Goal: Find specific page/section: Find specific page/section

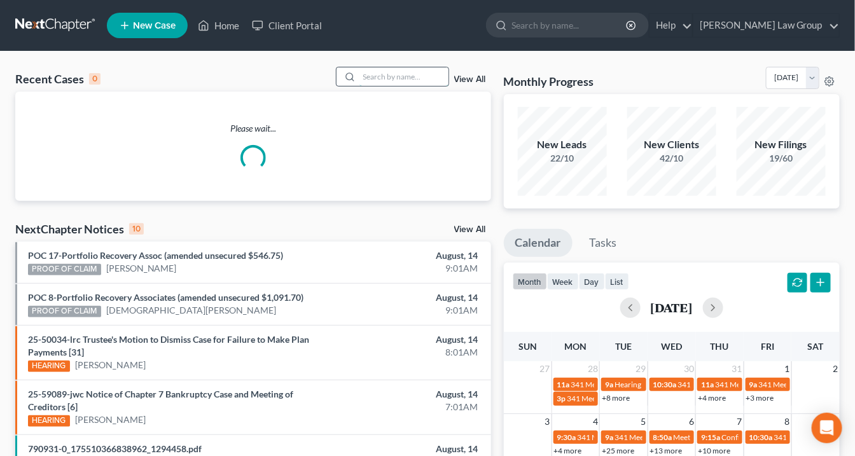
click at [394, 76] on input "search" at bounding box center [404, 76] width 89 height 18
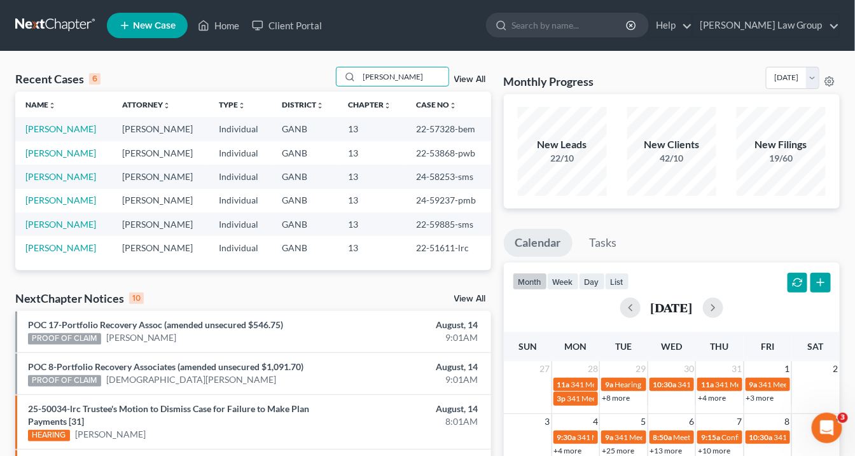
type input "[PERSON_NAME]"
click at [479, 78] on link "View All" at bounding box center [470, 79] width 32 height 9
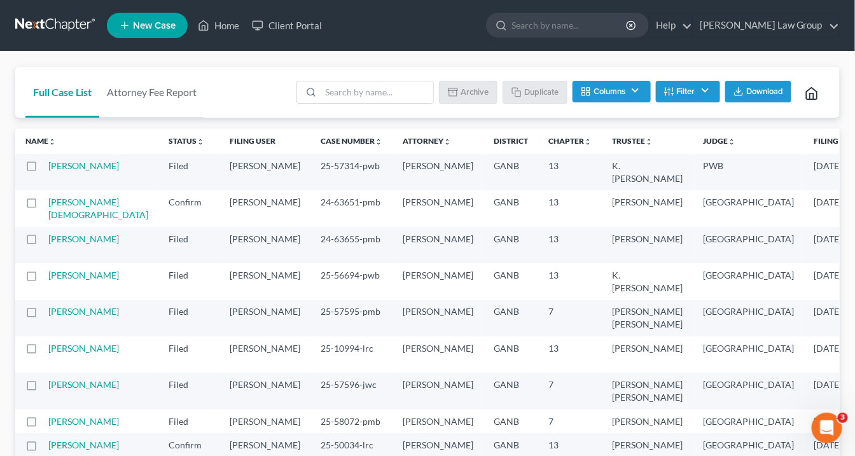
click at [695, 89] on button "Filter" at bounding box center [688, 92] width 64 height 22
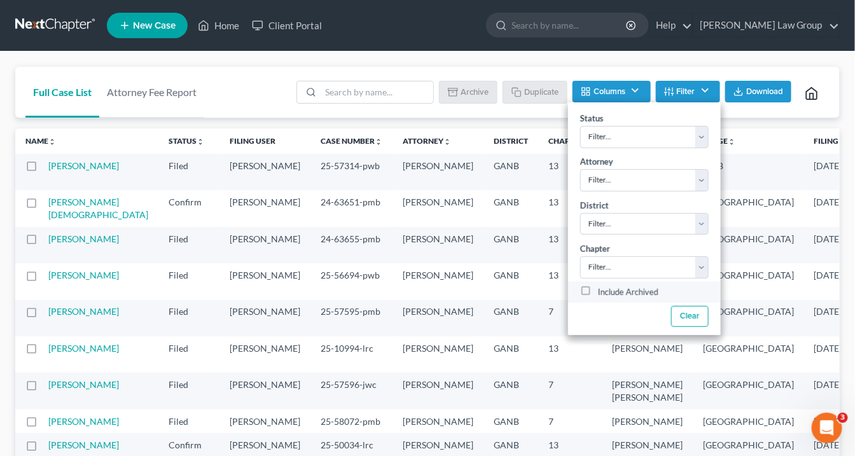
click at [598, 289] on label "Include Archived" at bounding box center [628, 292] width 60 height 15
click at [603, 289] on input "Include Archived" at bounding box center [607, 289] width 8 height 8
checkbox input "true"
click at [339, 93] on input "search" at bounding box center [377, 92] width 113 height 22
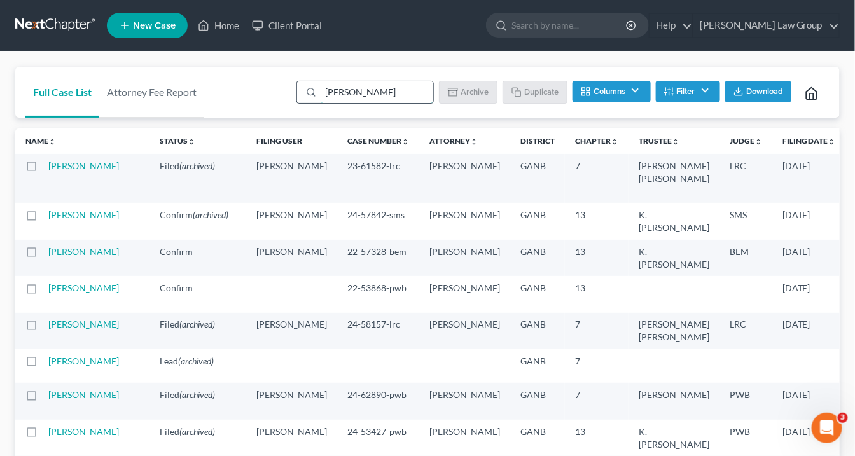
click at [325, 89] on input "[PERSON_NAME]" at bounding box center [377, 92] width 113 height 22
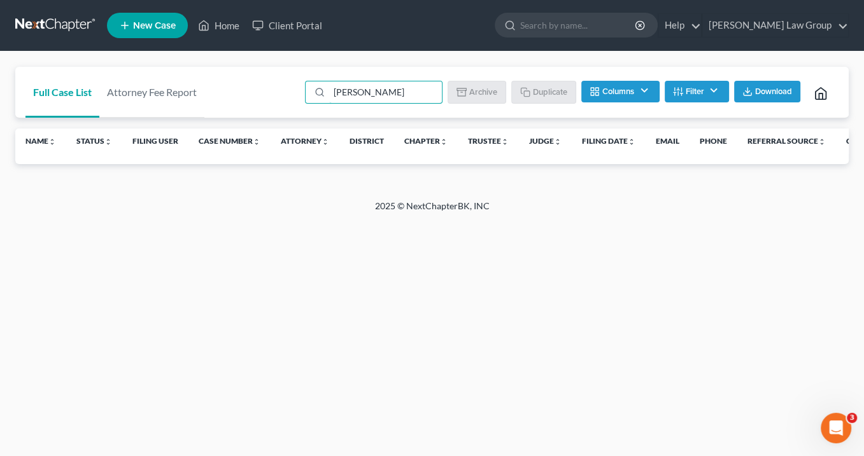
drag, startPoint x: 394, startPoint y: 86, endPoint x: 290, endPoint y: 101, distance: 104.8
click at [292, 95] on div "Full Case List Attorney Fee Report [PERSON_NAME] Batch Download Archive Un-arch…" at bounding box center [431, 93] width 833 height 52
type input "[PERSON_NAME]"
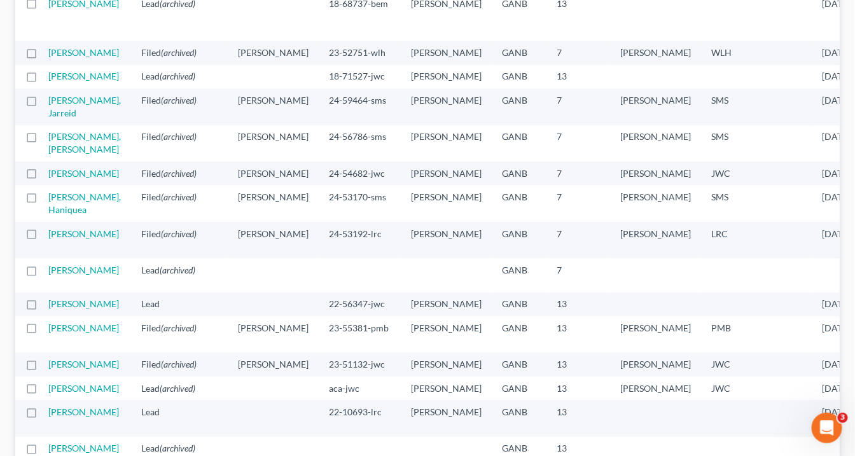
scroll to position [1120, 0]
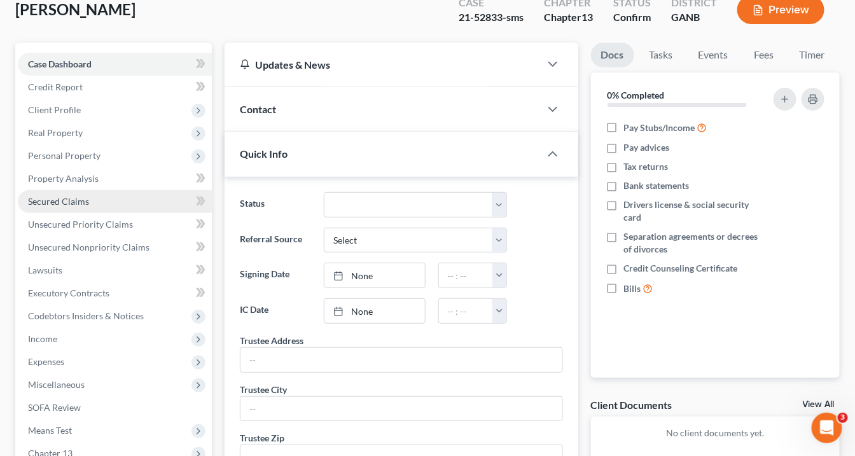
scroll to position [102, 0]
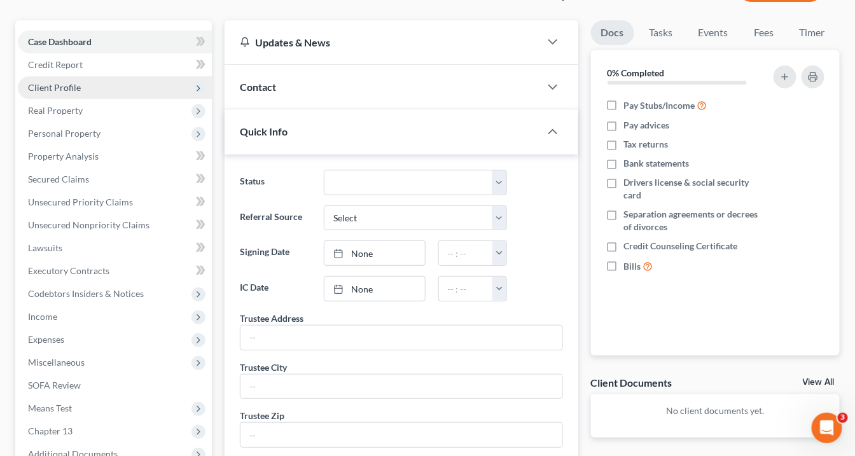
click at [70, 86] on span "Client Profile" at bounding box center [54, 87] width 53 height 11
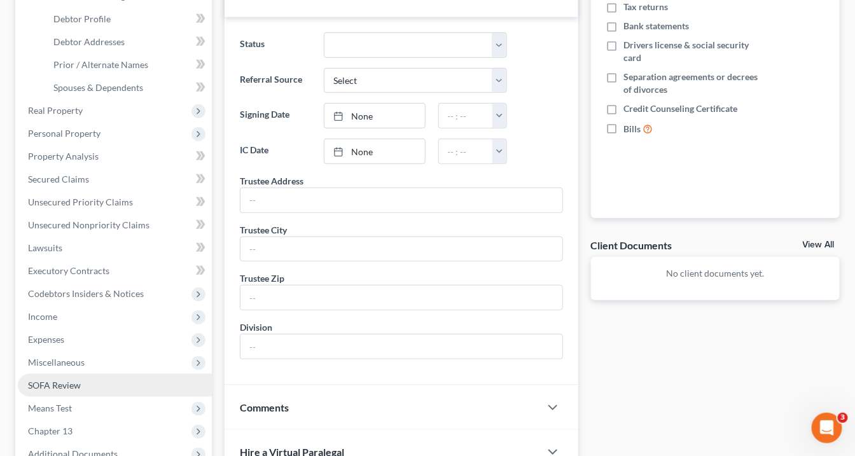
scroll to position [356, 0]
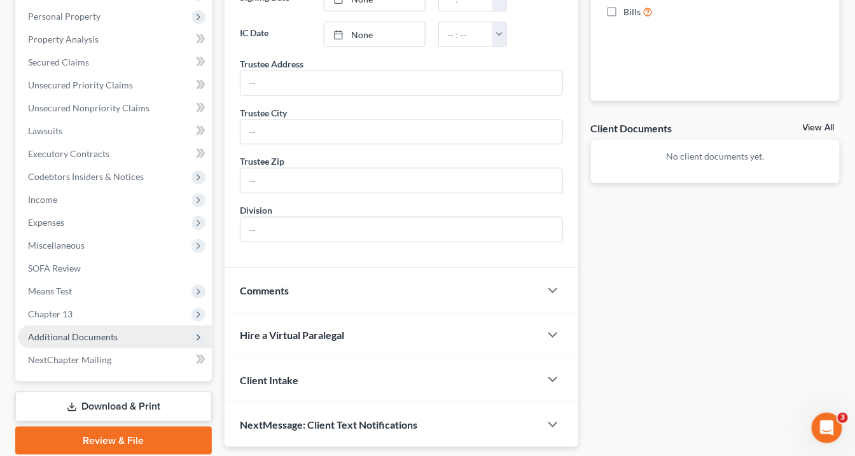
click at [105, 334] on span "Additional Documents" at bounding box center [73, 337] width 90 height 11
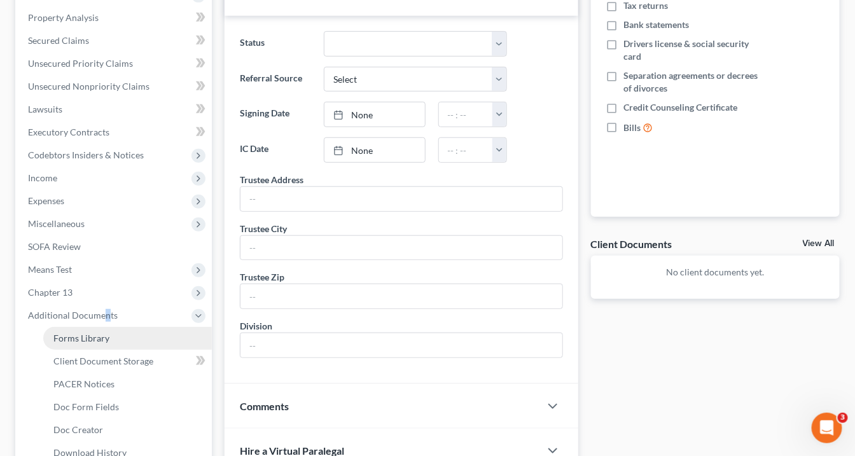
scroll to position [321, 0]
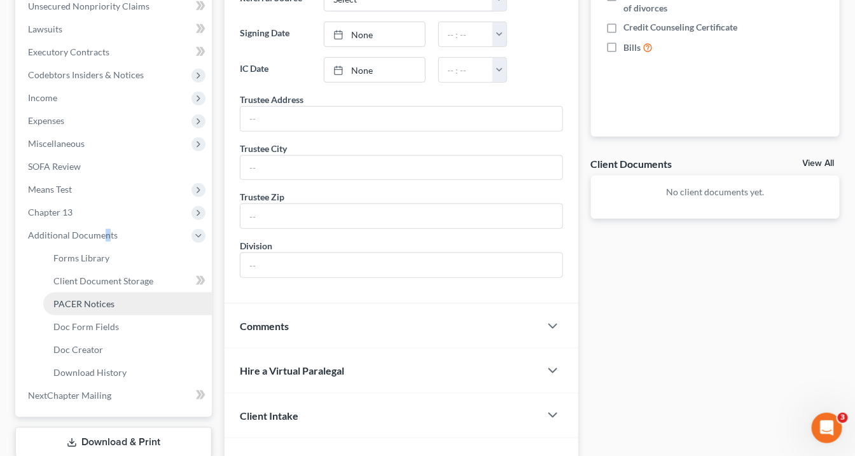
click at [112, 304] on span "PACER Notices" at bounding box center [83, 303] width 61 height 11
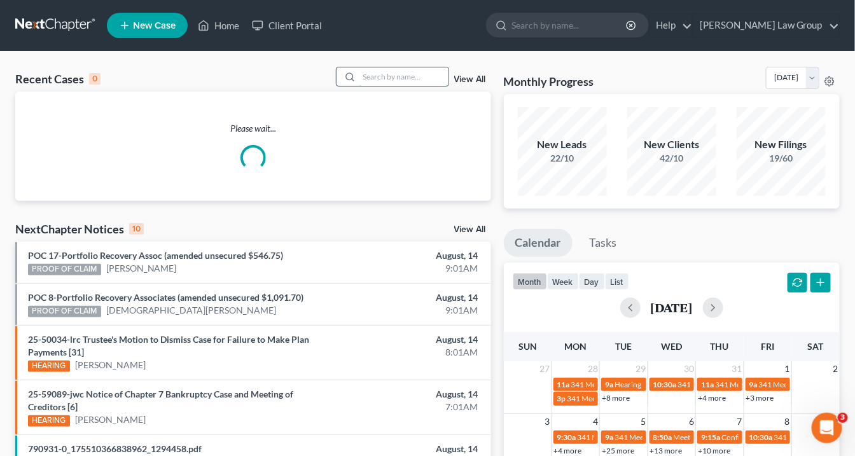
drag, startPoint x: 365, startPoint y: 78, endPoint x: 388, endPoint y: 76, distance: 23.6
click at [365, 78] on input "search" at bounding box center [404, 76] width 89 height 18
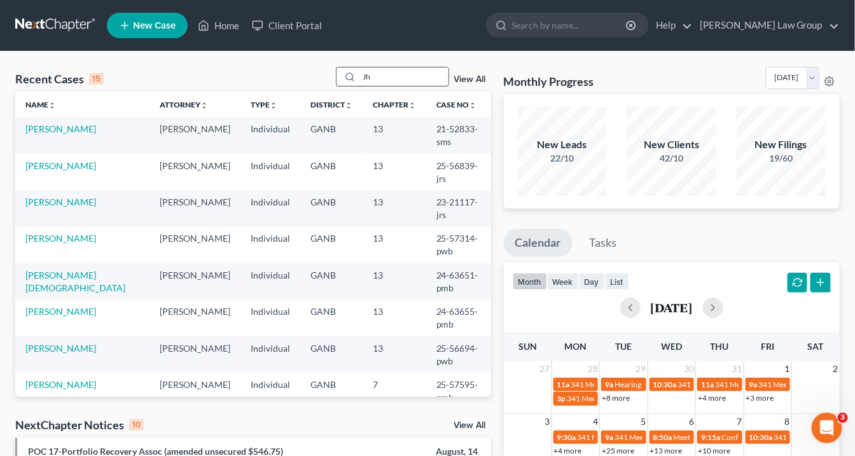
type input "J"
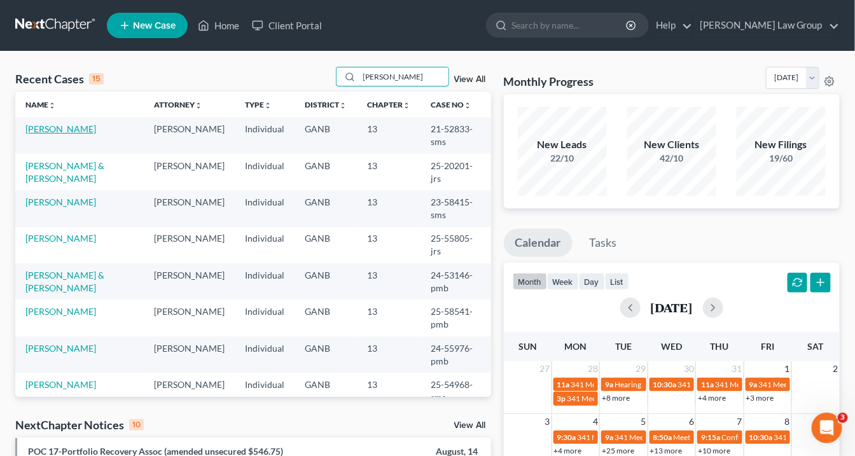
type input "[PERSON_NAME]"
click at [71, 127] on link "[PERSON_NAME]" at bounding box center [60, 128] width 71 height 11
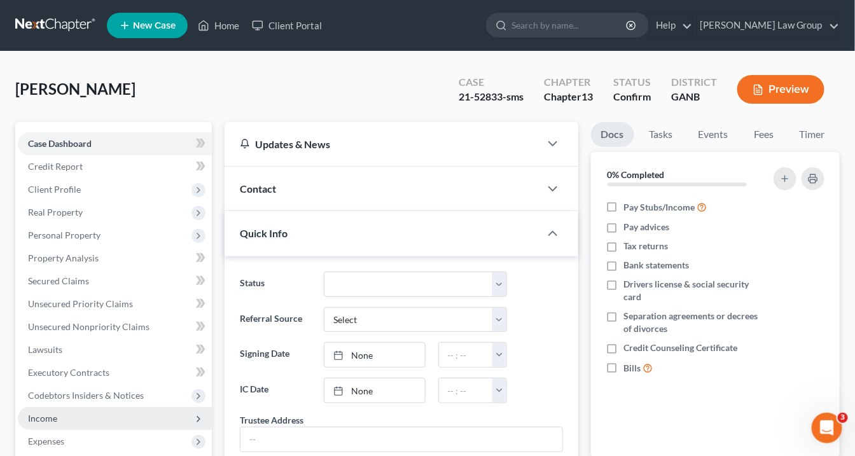
scroll to position [153, 0]
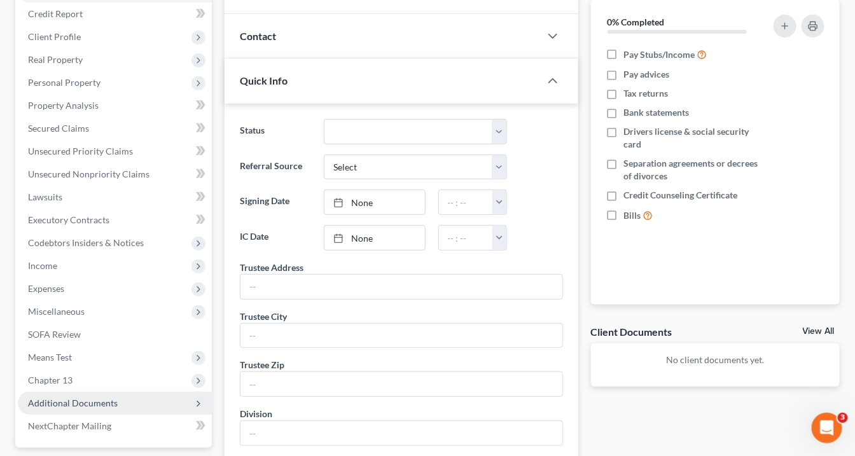
click at [116, 403] on span "Additional Documents" at bounding box center [115, 403] width 194 height 23
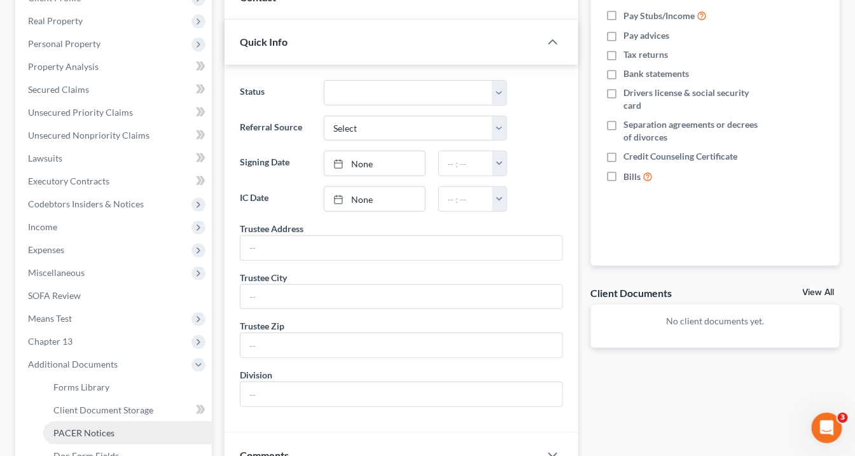
scroll to position [305, 0]
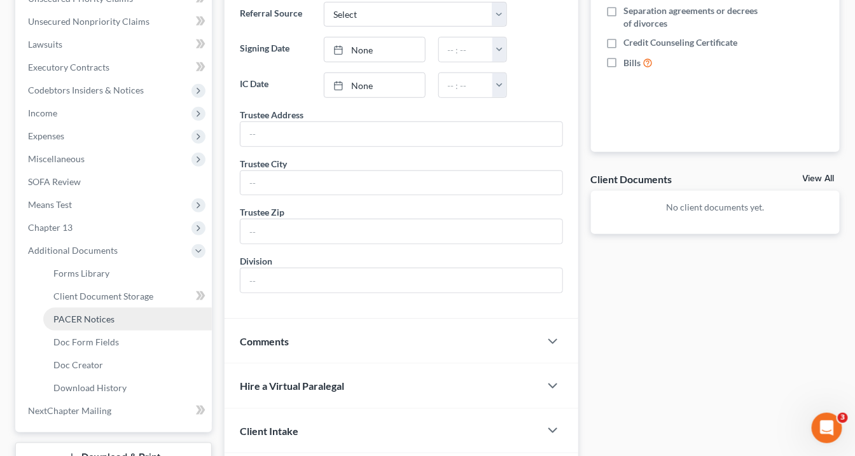
click at [108, 323] on span "PACER Notices" at bounding box center [83, 319] width 61 height 11
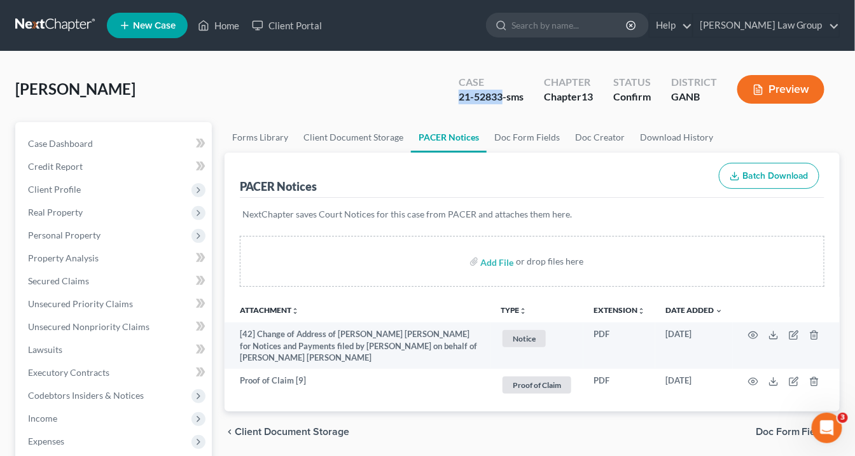
drag, startPoint x: 500, startPoint y: 95, endPoint x: 457, endPoint y: 95, distance: 43.3
click at [459, 95] on div "21-52833-sms" at bounding box center [491, 97] width 65 height 15
copy div "21-52833"
